Goal: Transaction & Acquisition: Purchase product/service

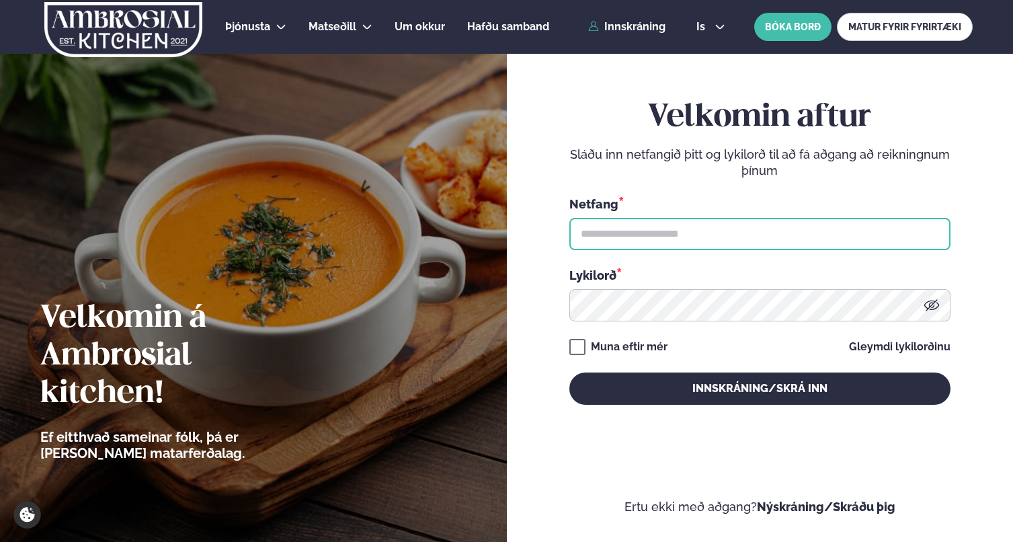
click at [675, 236] on input "text" at bounding box center [759, 234] width 381 height 32
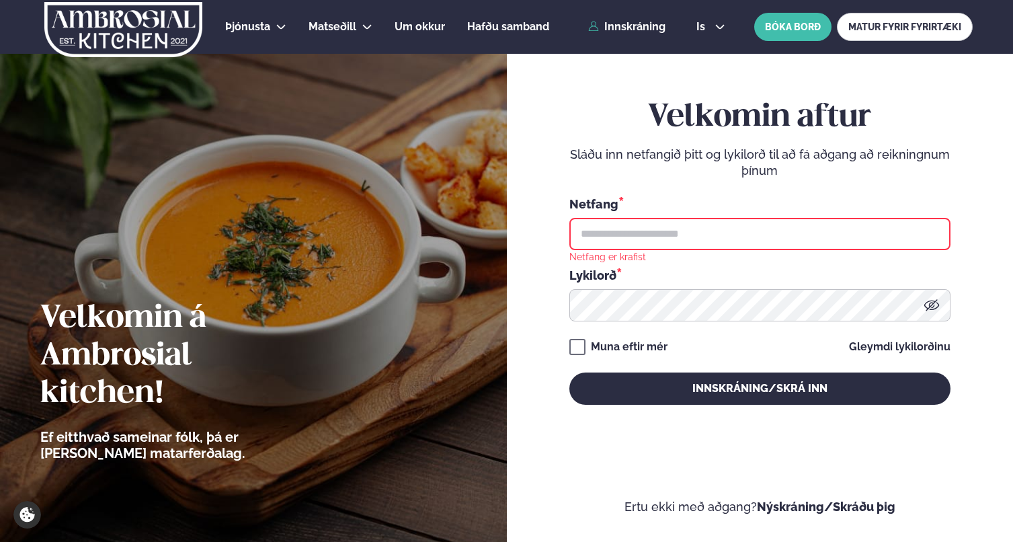
type input "**********"
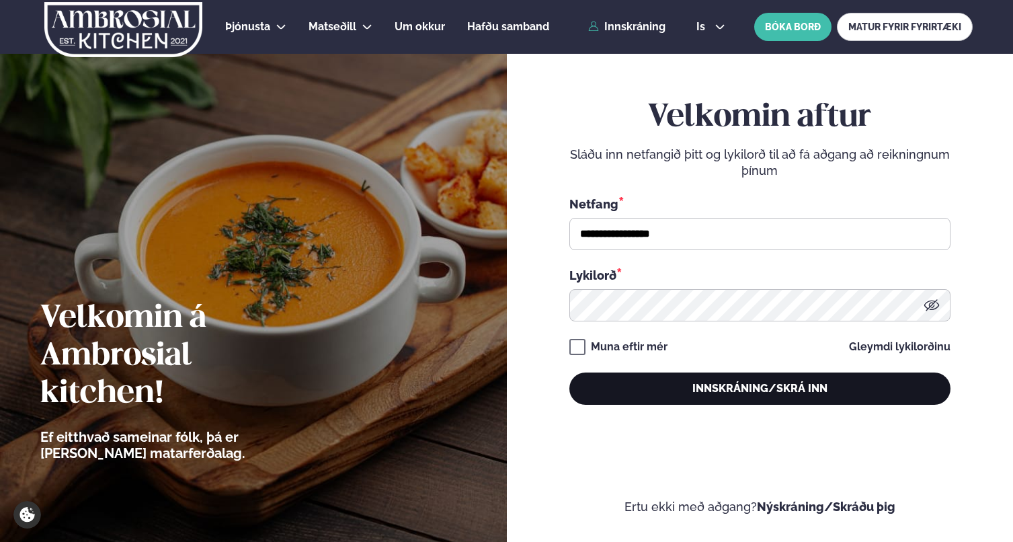
click at [715, 388] on button "Innskráning/Skrá inn" at bounding box center [759, 388] width 381 height 32
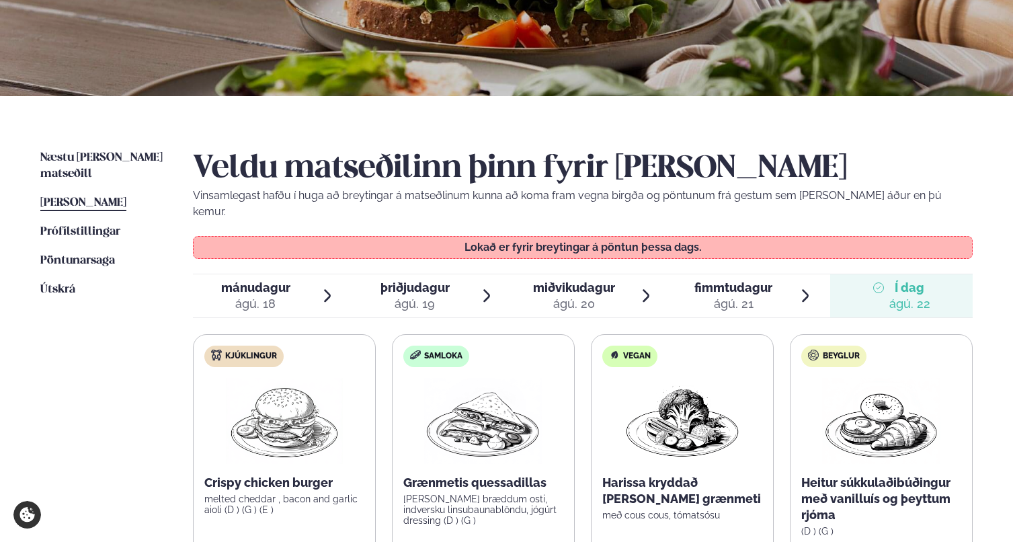
scroll to position [231, 0]
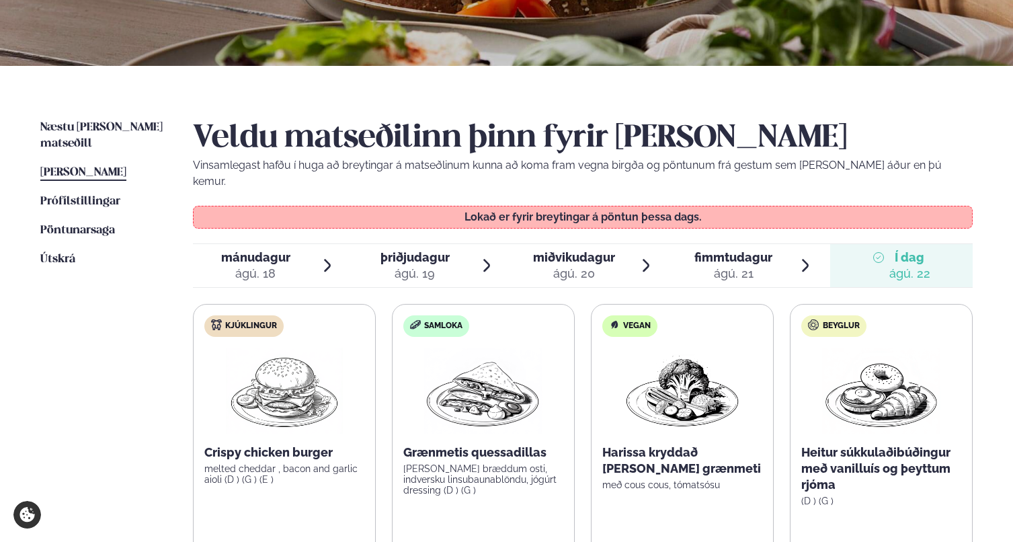
click at [104, 167] on span "[PERSON_NAME]" at bounding box center [83, 172] width 86 height 11
click at [112, 128] on span "Næstu [PERSON_NAME] matseðill" at bounding box center [101, 136] width 122 height 28
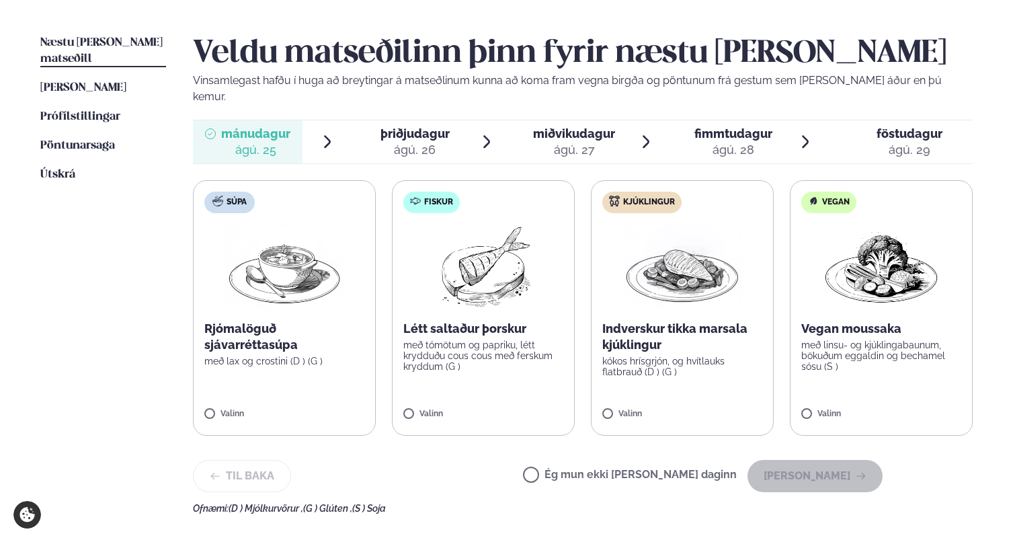
scroll to position [358, 0]
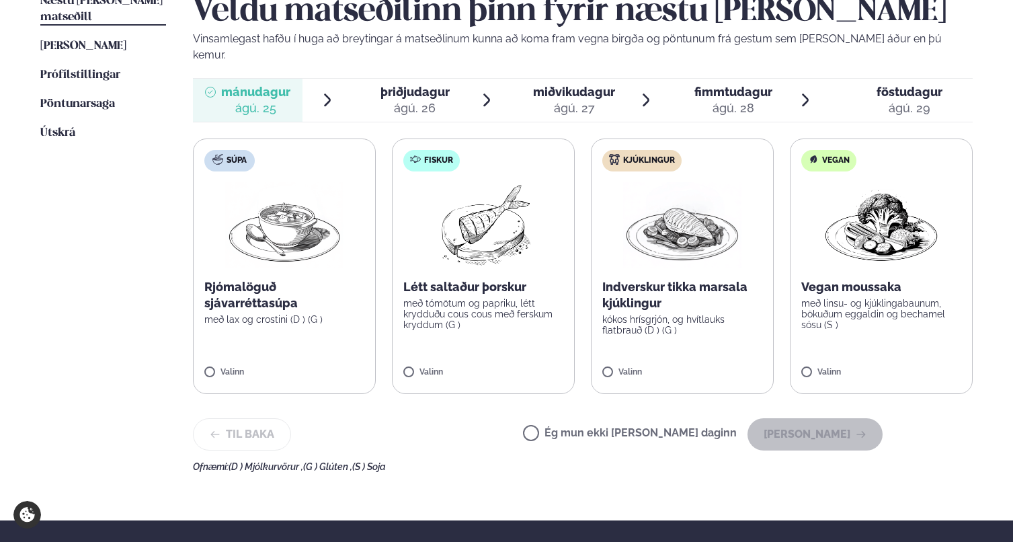
click at [411, 85] on span "þriðjudagur" at bounding box center [414, 92] width 69 height 14
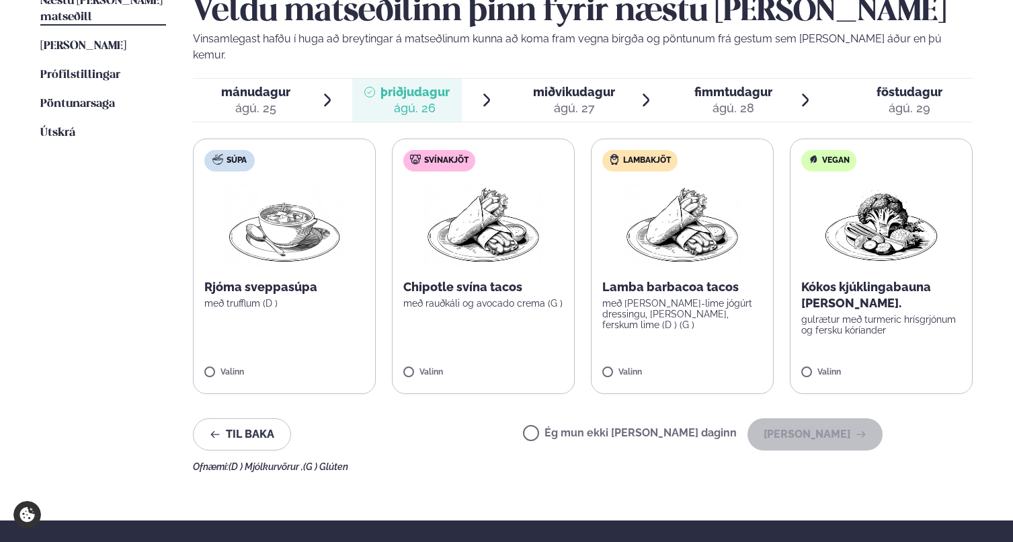
click at [555, 100] on div "ágú. 27" at bounding box center [574, 108] width 82 height 16
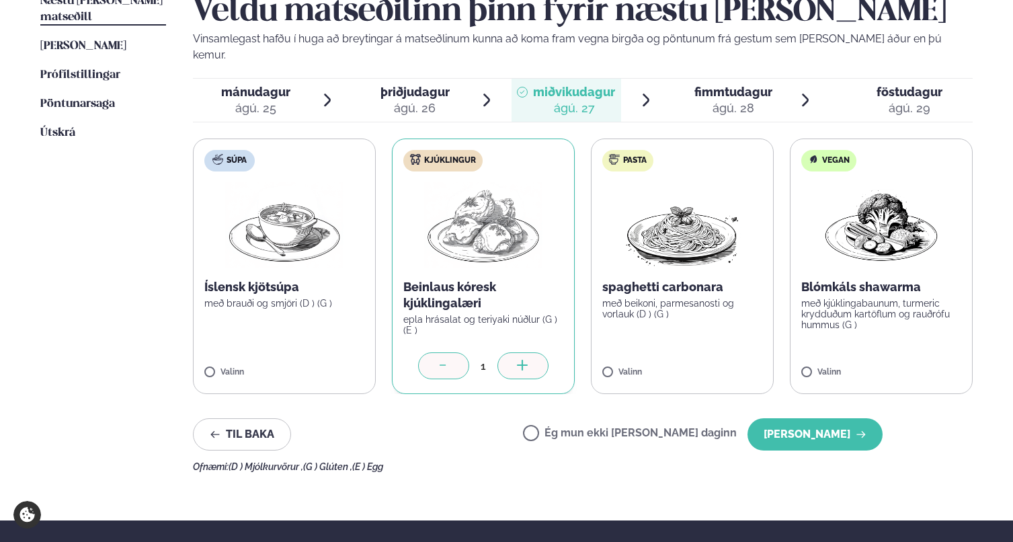
click at [389, 100] on div "ágú. 26" at bounding box center [414, 108] width 69 height 16
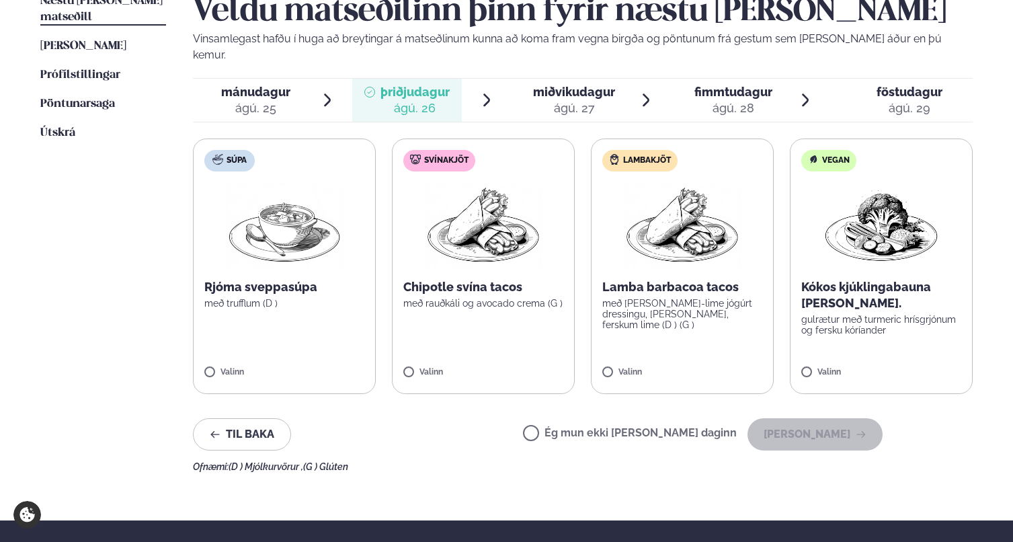
click at [577, 427] on label "Ég mun ekki [PERSON_NAME] daginn" at bounding box center [630, 434] width 214 height 14
click at [235, 100] on div "ágú. 25" at bounding box center [255, 108] width 69 height 16
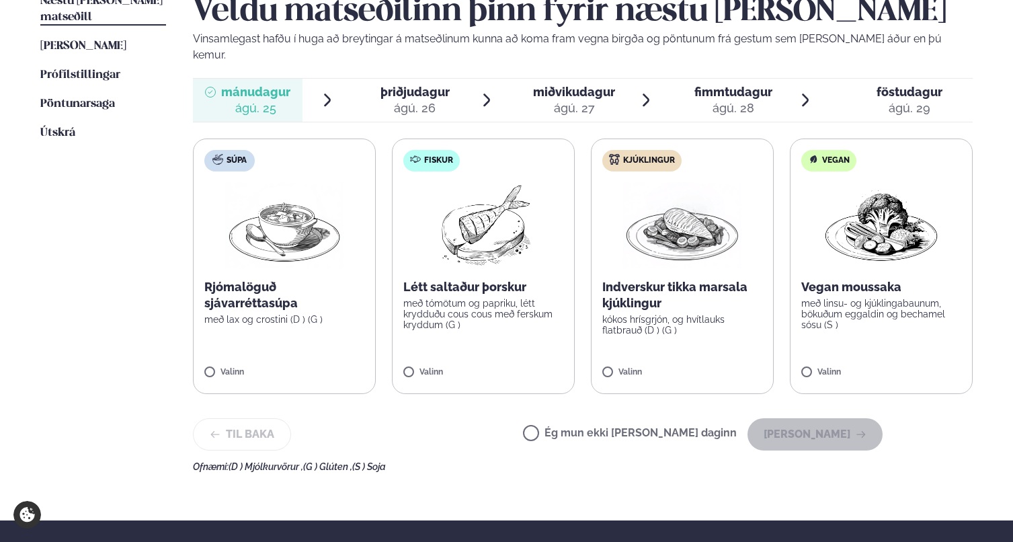
click at [584, 427] on label "Ég mun ekki [PERSON_NAME] daginn" at bounding box center [630, 434] width 214 height 14
click at [805, 422] on button "[PERSON_NAME]" at bounding box center [814, 434] width 135 height 32
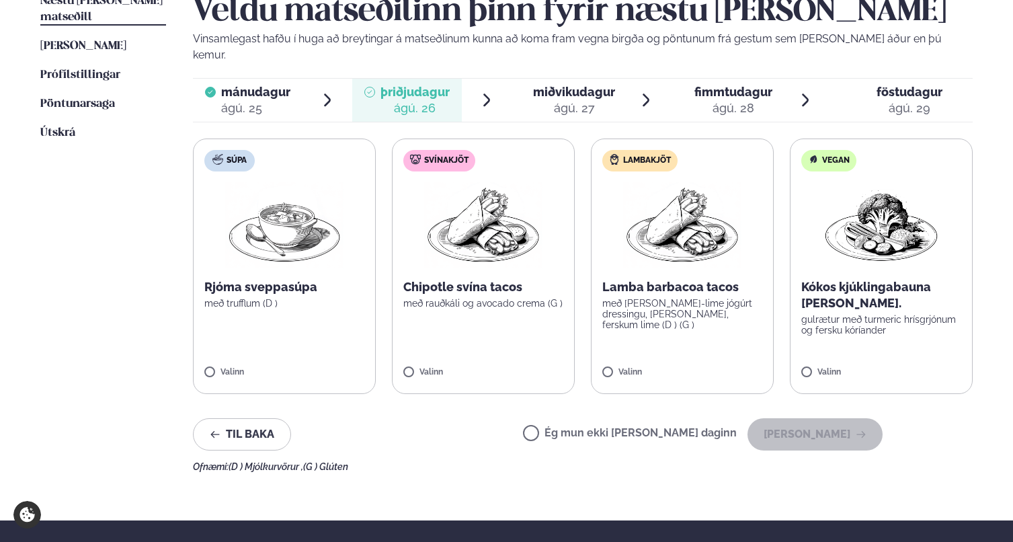
click at [610, 348] on label "Lambakjöt Lamba barbacoa tacos með [PERSON_NAME]-lime jógúrt dressingu, [PERSON…" at bounding box center [682, 265] width 183 height 255
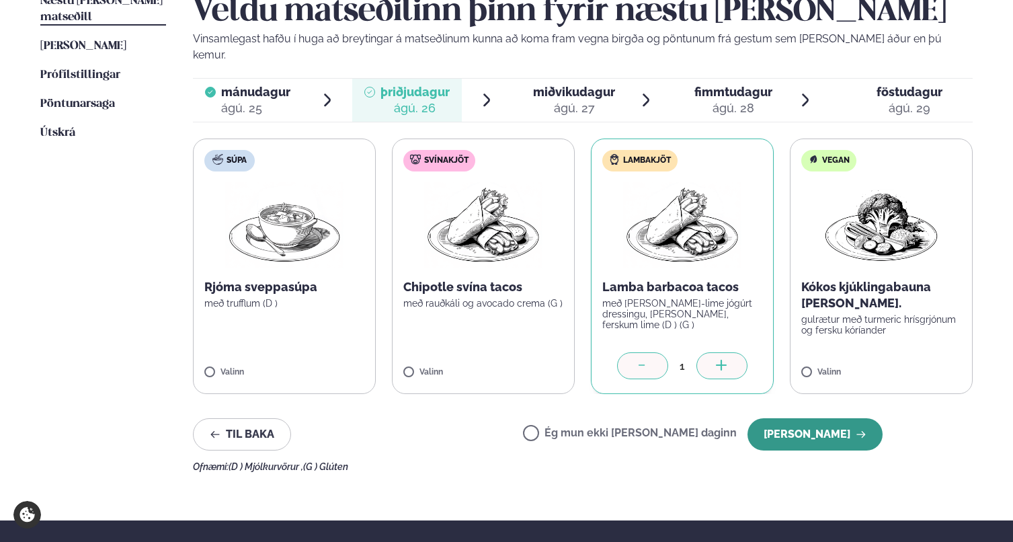
click at [830, 425] on button "[PERSON_NAME]" at bounding box center [814, 434] width 135 height 32
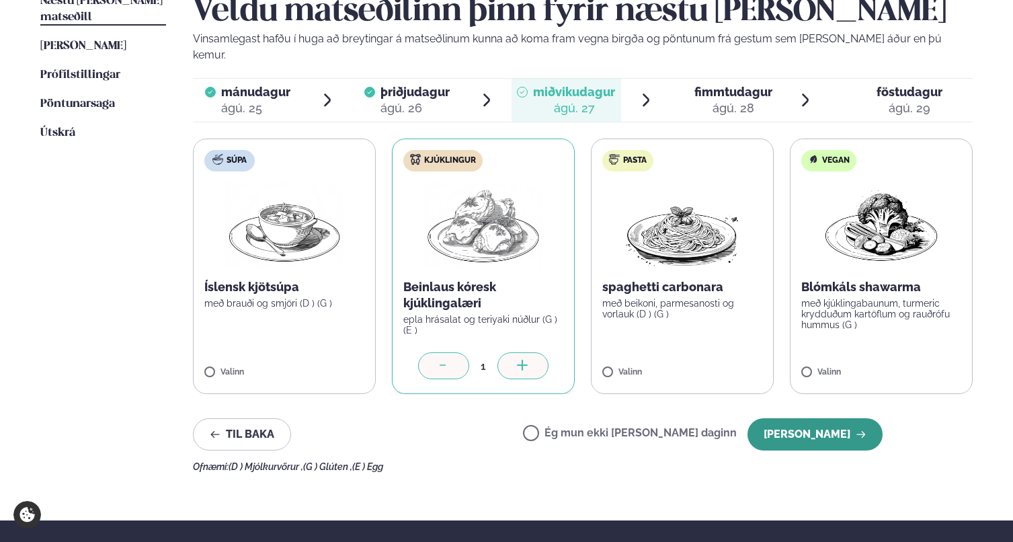
click at [829, 430] on button "[PERSON_NAME]" at bounding box center [814, 434] width 135 height 32
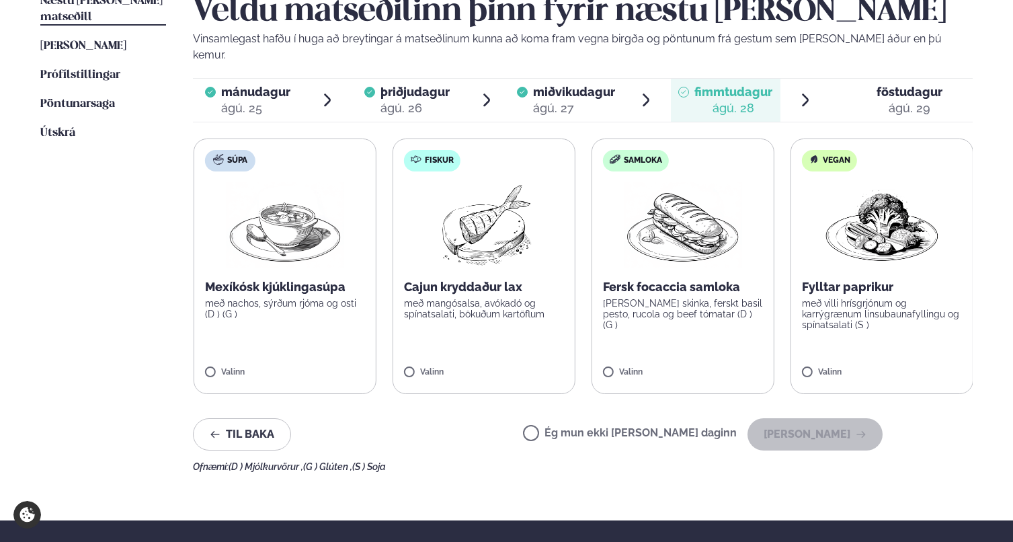
click at [404, 345] on label "Fiskur Cajun kryddaður lax með mangósalsa, avókadó og spínatsalati, bökuðum kar…" at bounding box center [484, 265] width 183 height 255
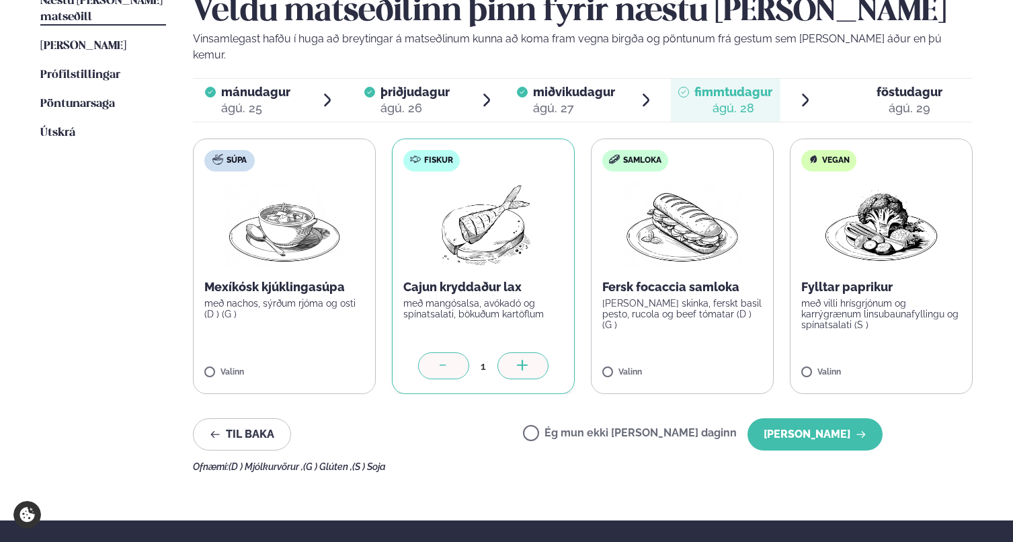
click at [409, 354] on div "1" at bounding box center [483, 365] width 160 height 27
click at [809, 418] on button "[PERSON_NAME]" at bounding box center [814, 434] width 135 height 32
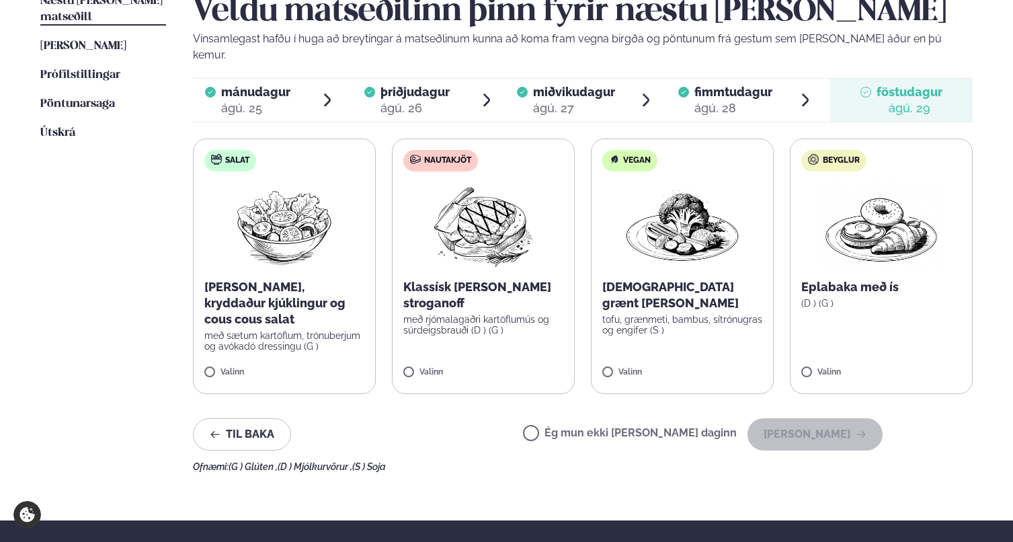
click at [479, 305] on label "Nautakjöt Klassísk [PERSON_NAME] stroganoff með rjómalagaðri kartöflumús og súr…" at bounding box center [483, 265] width 183 height 255
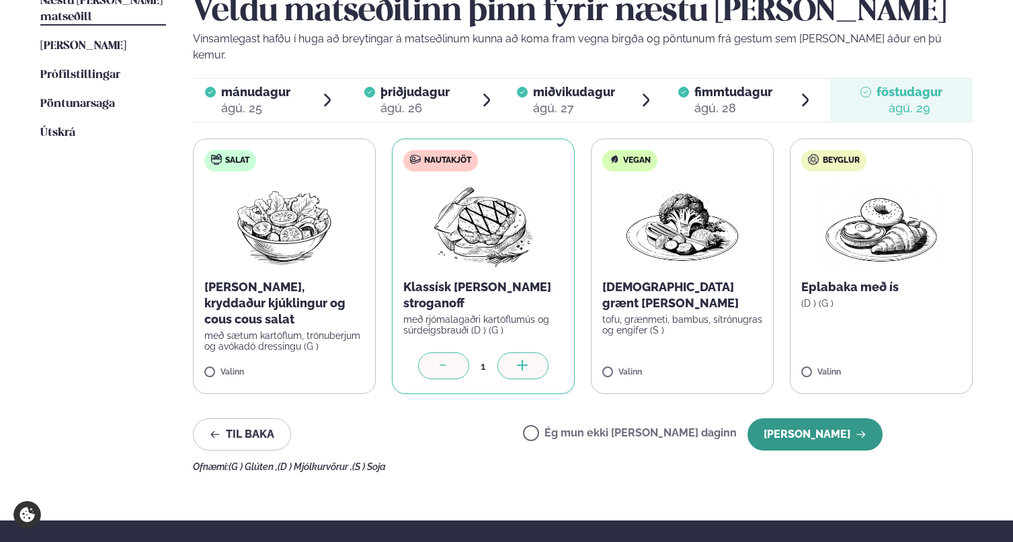
click at [829, 418] on button "[PERSON_NAME]" at bounding box center [814, 434] width 135 height 32
